Goal: Find specific page/section: Find specific page/section

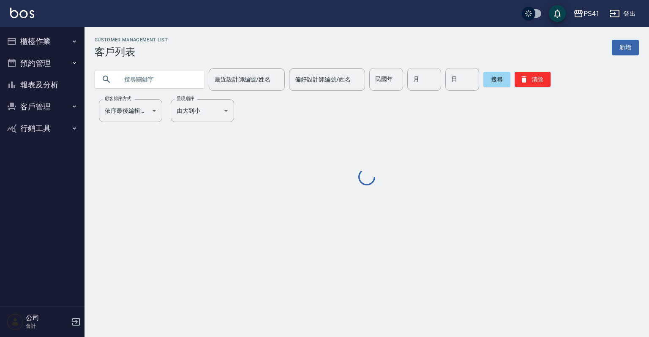
click at [50, 89] on button "報表及分析" at bounding box center [42, 85] width 78 height 22
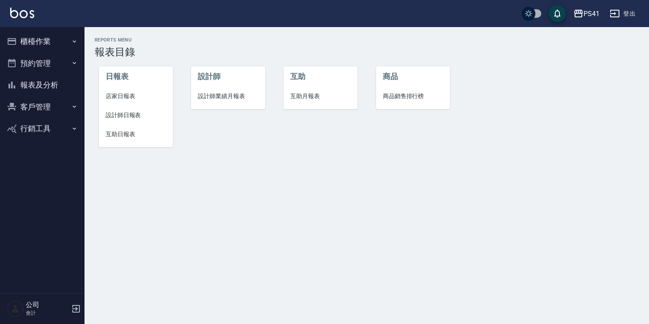
click at [144, 141] on li "互助日報表" at bounding box center [136, 134] width 74 height 19
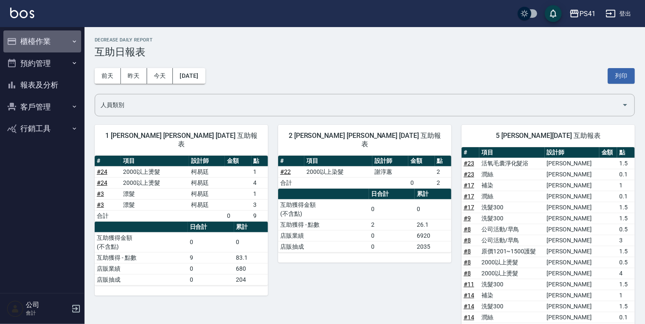
click at [33, 49] on button "櫃檯作業" at bounding box center [42, 41] width 78 height 22
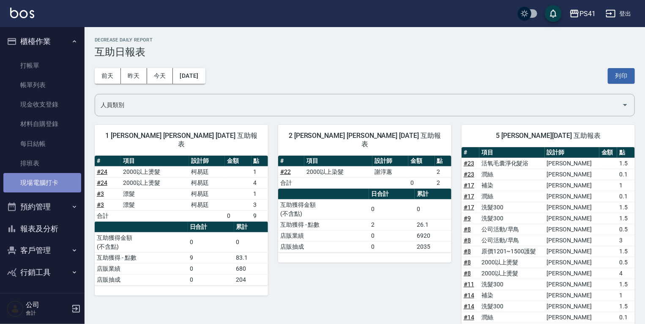
click at [38, 177] on link "現場電腦打卡" at bounding box center [42, 182] width 78 height 19
